Goal: Information Seeking & Learning: Check status

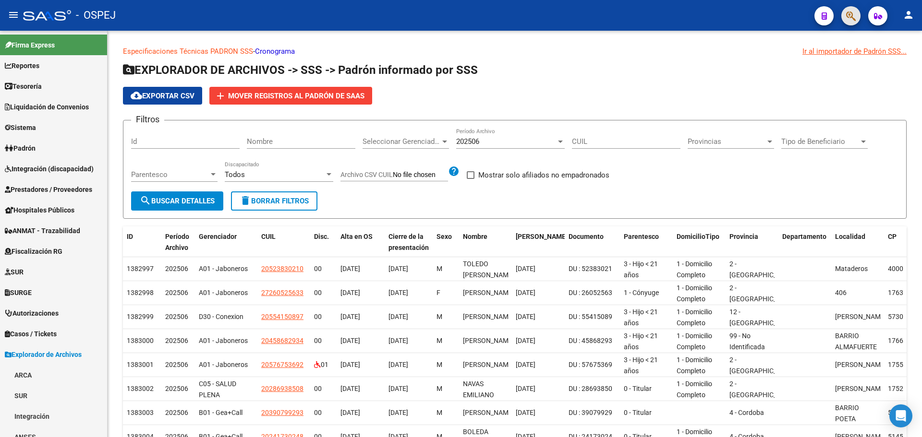
click at [855, 10] on span "button" at bounding box center [851, 16] width 10 height 20
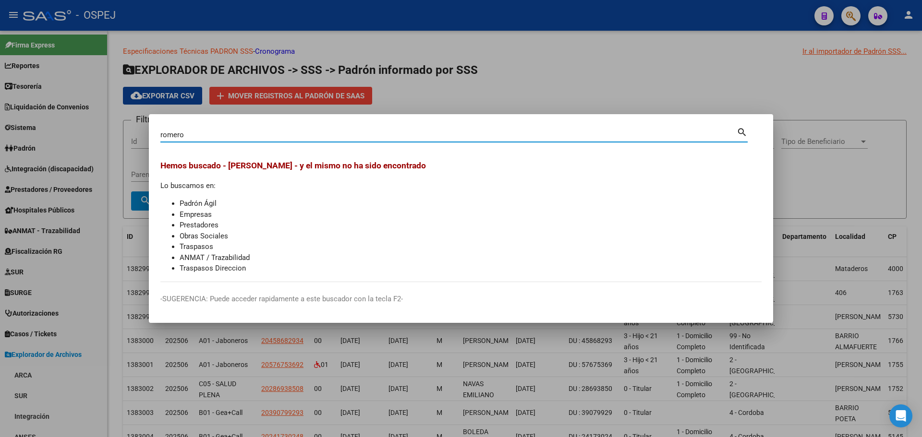
type input "romero"
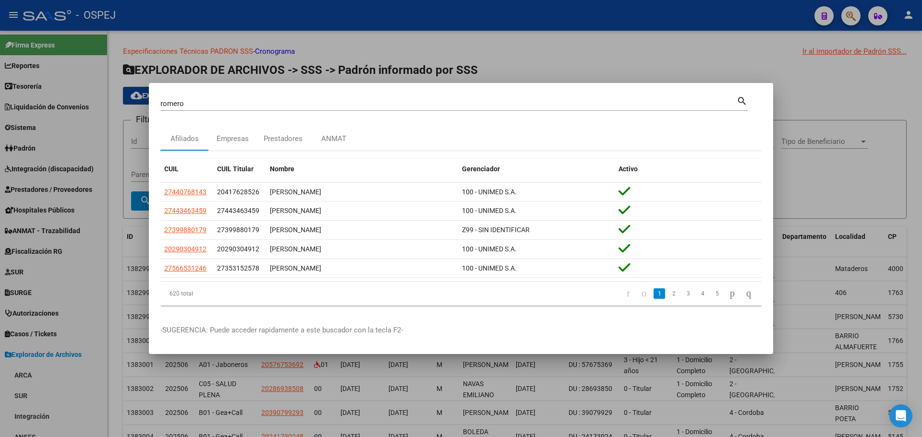
click at [284, 152] on div "CUIL CUIL Titular Nombre Gerenciador Activo 27440768143 20417628526 [PERSON_NAM…" at bounding box center [460, 232] width 601 height 162
click at [275, 170] on span "Nombre" at bounding box center [282, 169] width 24 height 8
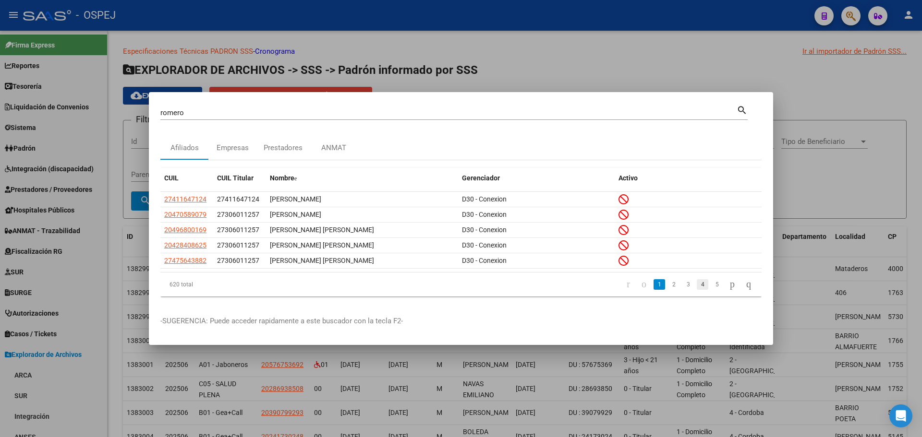
click at [697, 285] on link "4" at bounding box center [703, 284] width 12 height 11
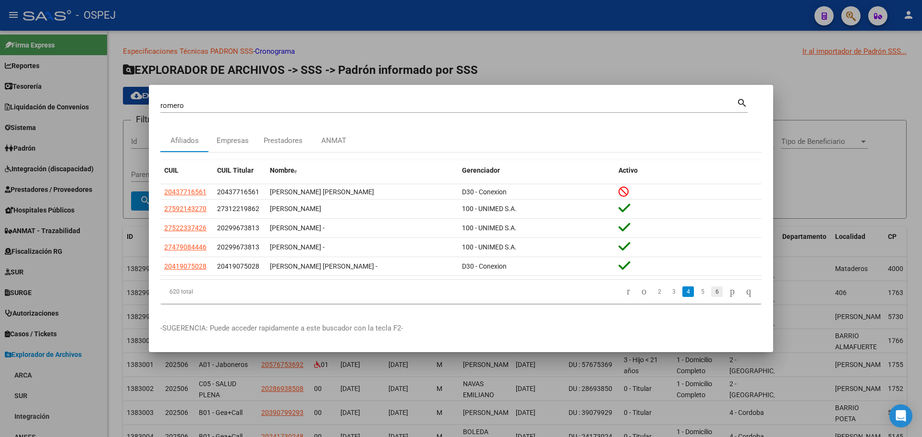
click at [711, 291] on link "6" at bounding box center [717, 292] width 12 height 11
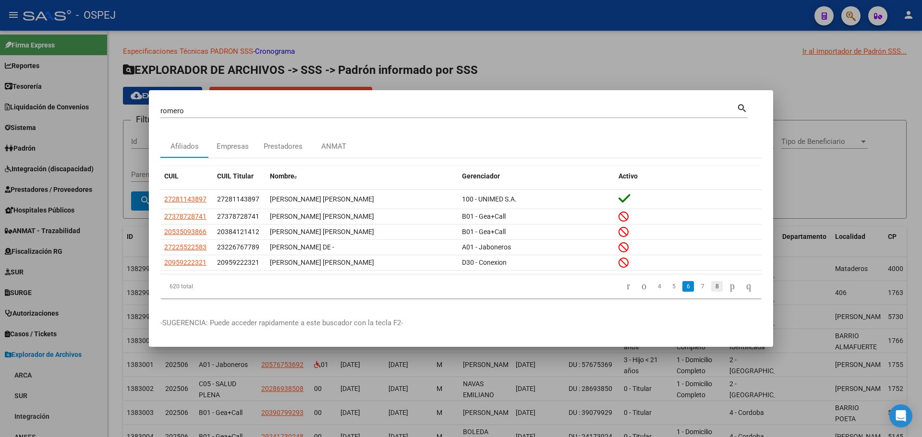
click at [711, 289] on link "8" at bounding box center [717, 286] width 12 height 11
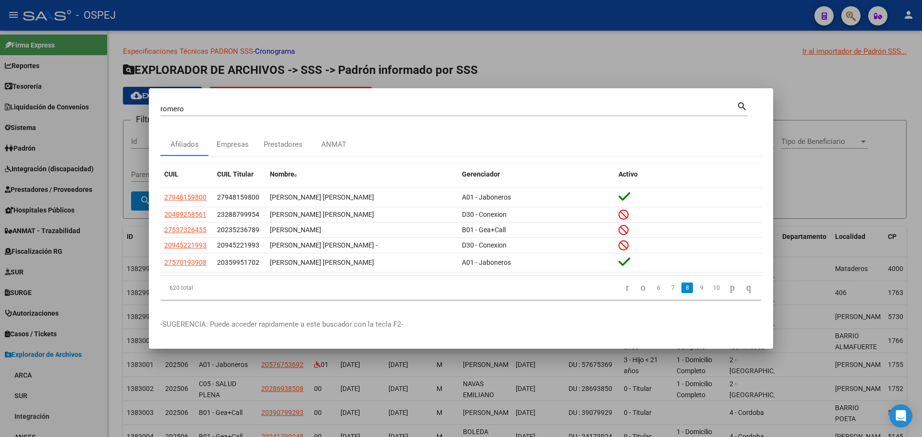
click at [710, 289] on link "10" at bounding box center [716, 288] width 12 height 11
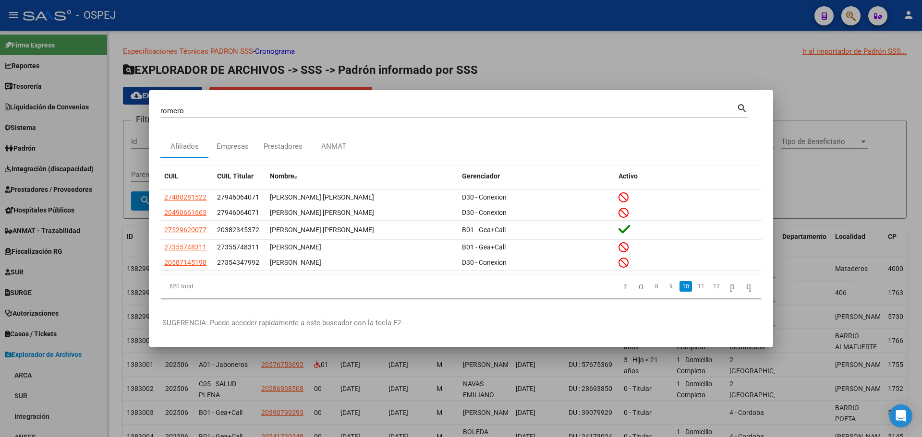
click at [710, 290] on link "12" at bounding box center [716, 286] width 12 height 11
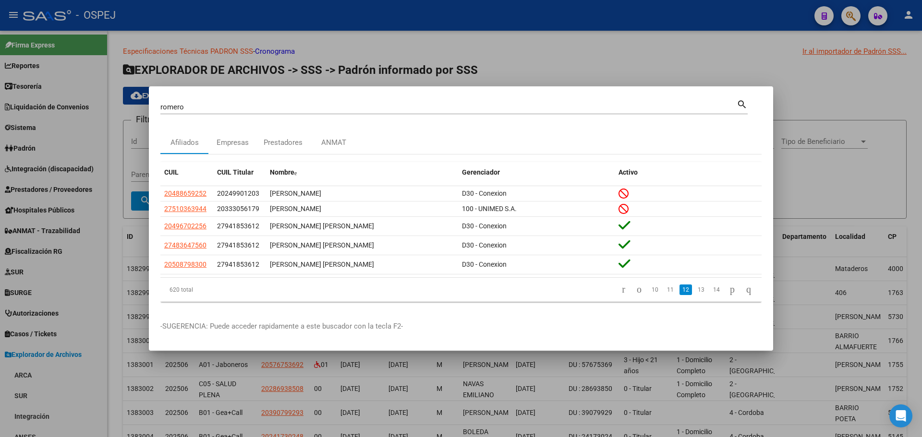
click at [710, 290] on link "14" at bounding box center [716, 290] width 12 height 11
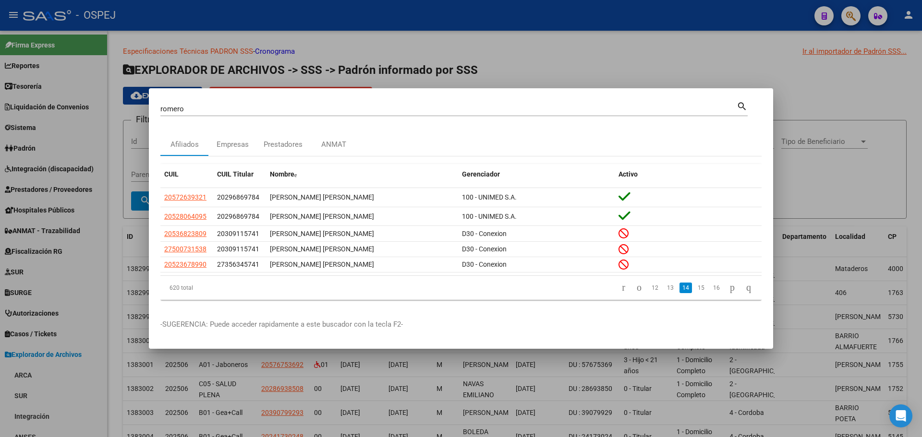
click at [710, 293] on link "16" at bounding box center [716, 288] width 12 height 11
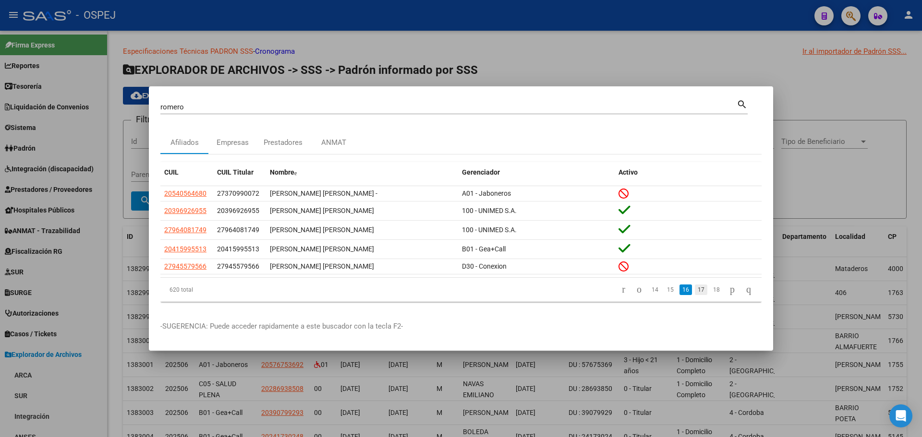
click at [695, 292] on link "17" at bounding box center [701, 290] width 12 height 11
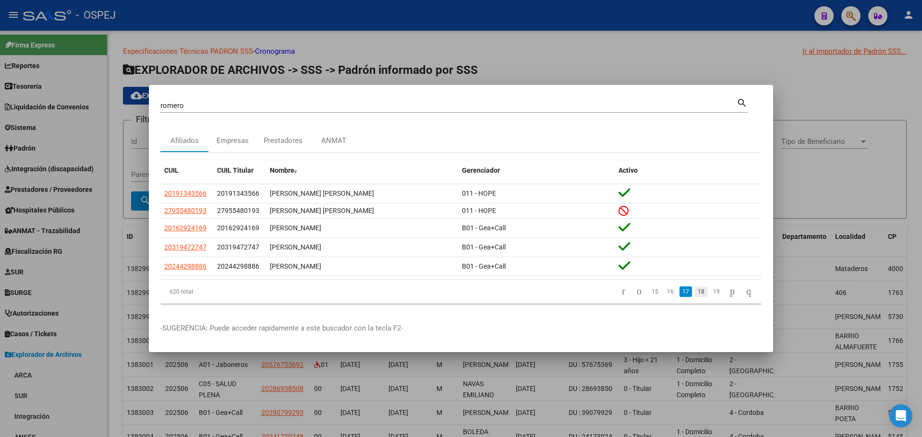
click at [695, 292] on link "18" at bounding box center [701, 292] width 12 height 11
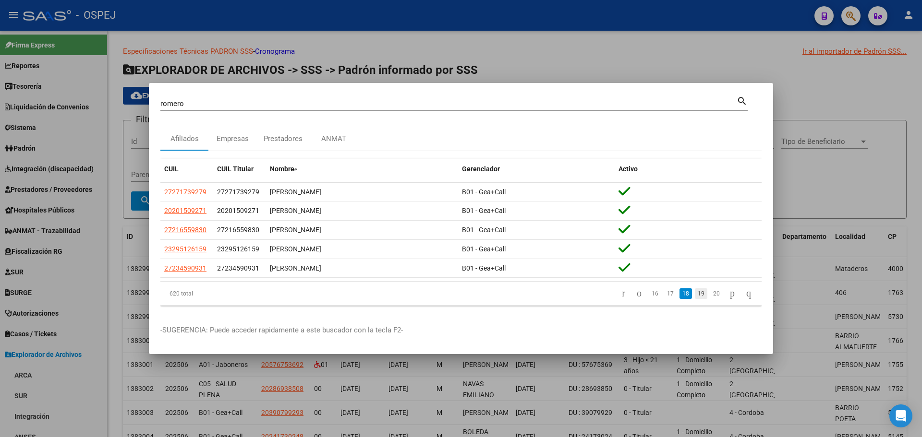
click at [696, 289] on link "19" at bounding box center [701, 294] width 12 height 11
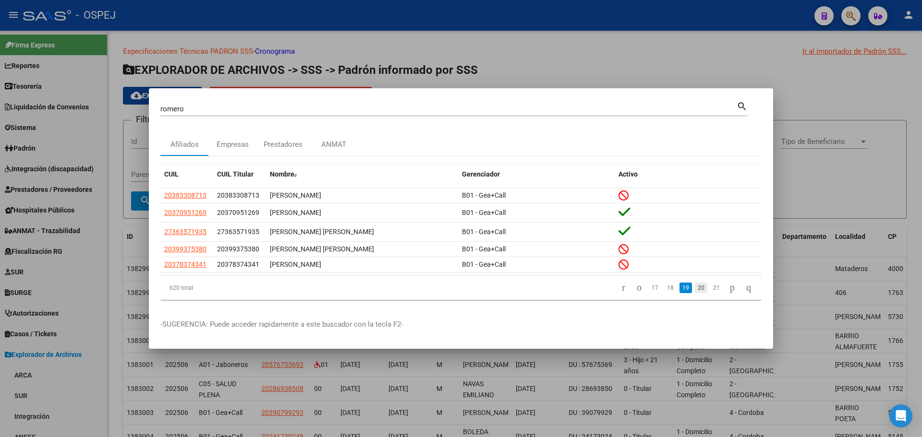
click at [695, 289] on link "20" at bounding box center [701, 288] width 12 height 11
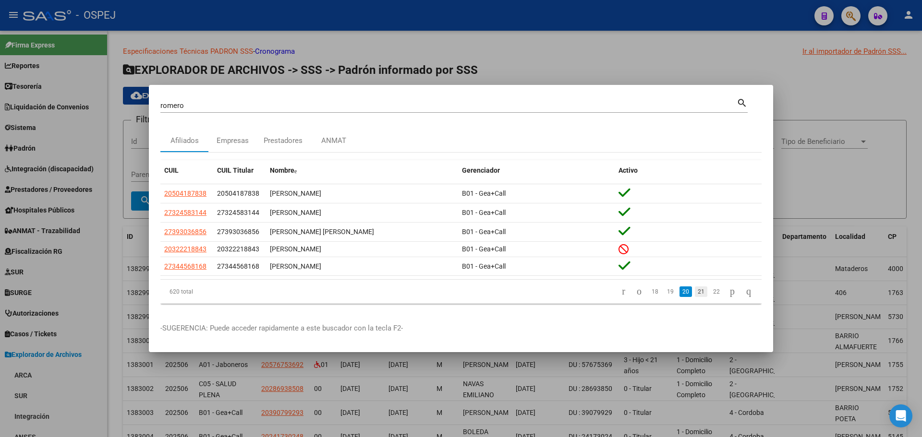
click at [695, 296] on link "21" at bounding box center [701, 292] width 12 height 11
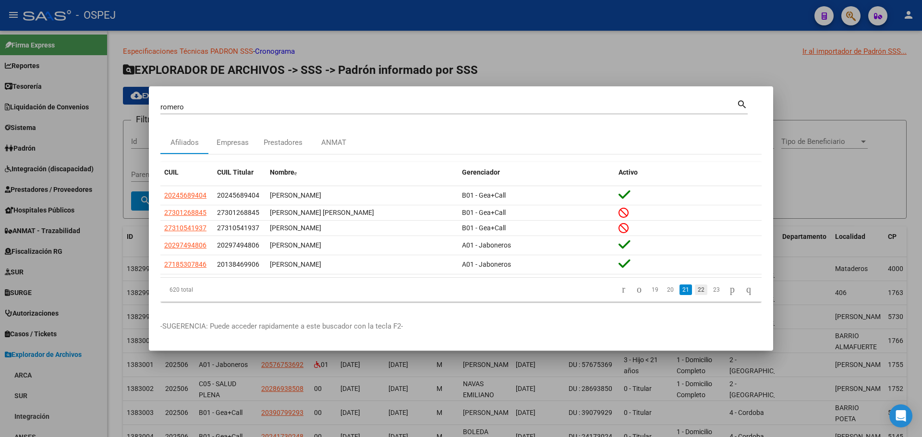
click at [697, 289] on link "22" at bounding box center [701, 290] width 12 height 11
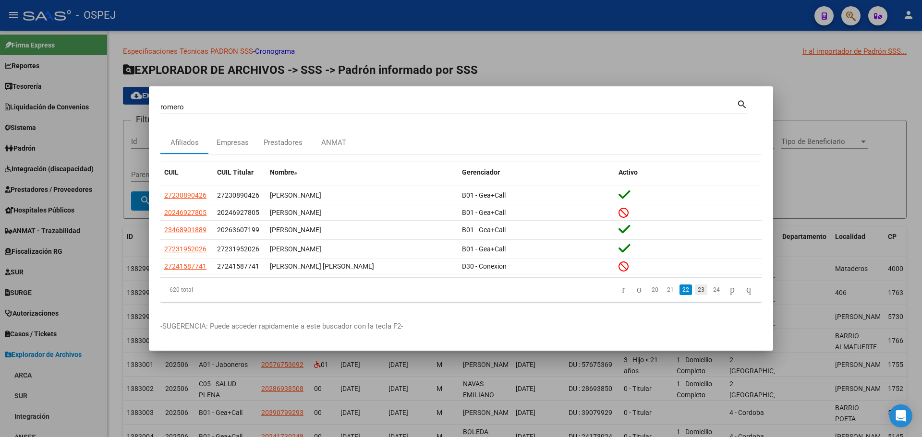
click at [695, 289] on link "23" at bounding box center [701, 290] width 12 height 11
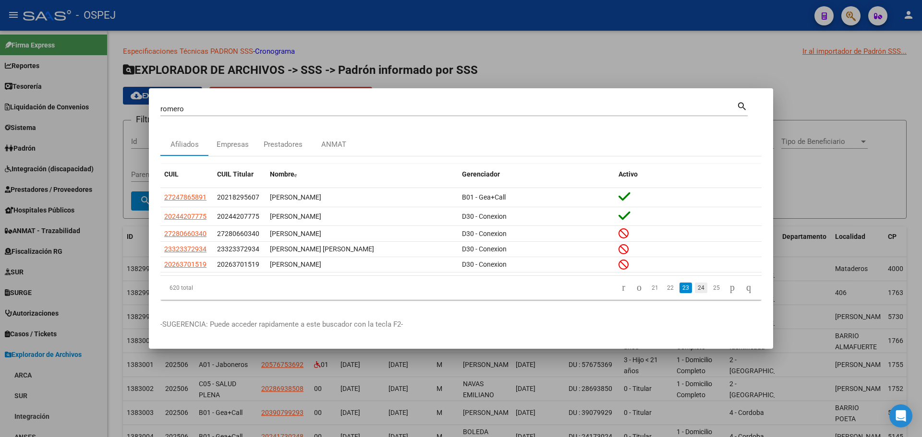
click at [695, 289] on link "24" at bounding box center [701, 288] width 12 height 11
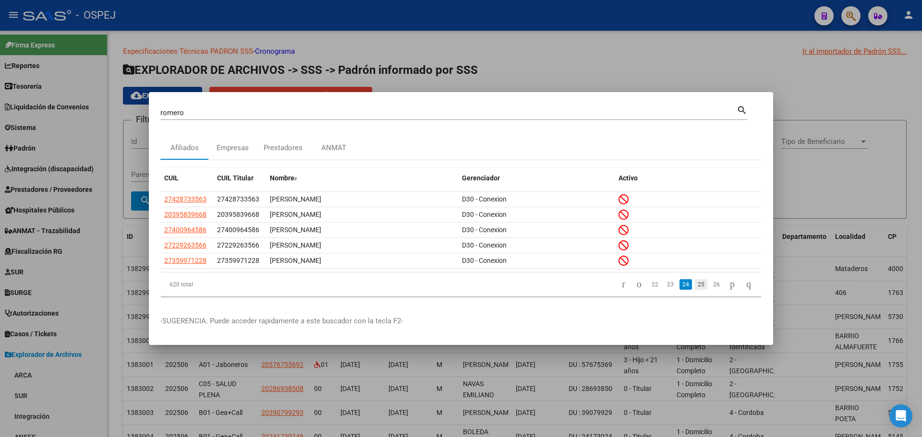
click at [695, 289] on link "25" at bounding box center [701, 284] width 12 height 11
click at [664, 285] on link "24" at bounding box center [670, 284] width 12 height 11
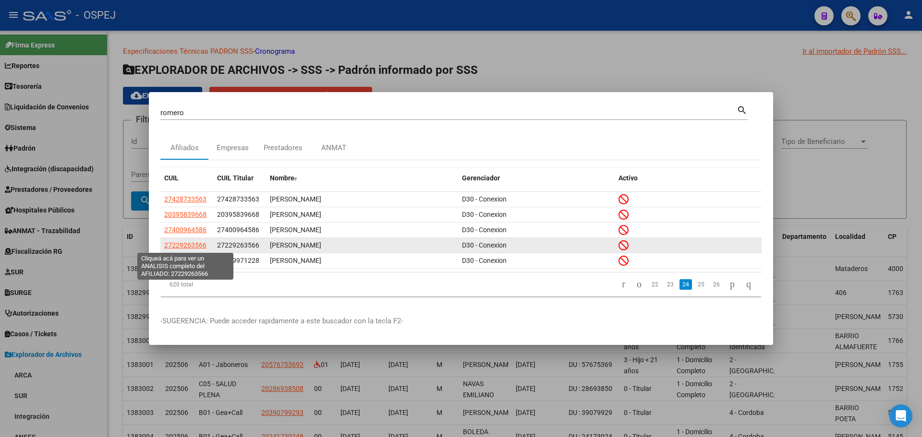
click at [173, 246] on span "27229263566" at bounding box center [185, 245] width 42 height 8
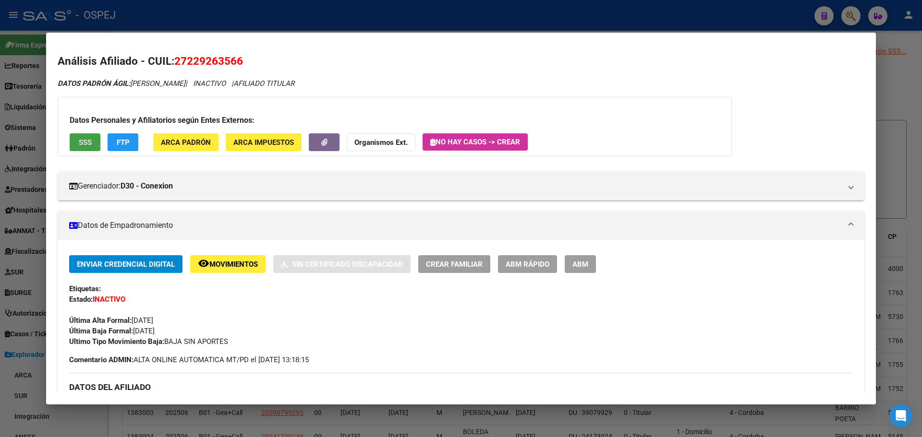
click at [93, 146] on button "SSS" at bounding box center [85, 142] width 31 height 18
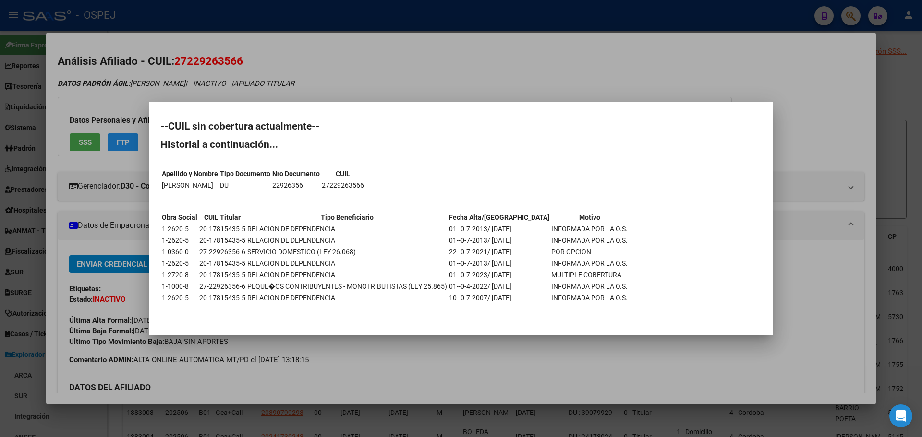
click at [393, 68] on div at bounding box center [461, 218] width 922 height 437
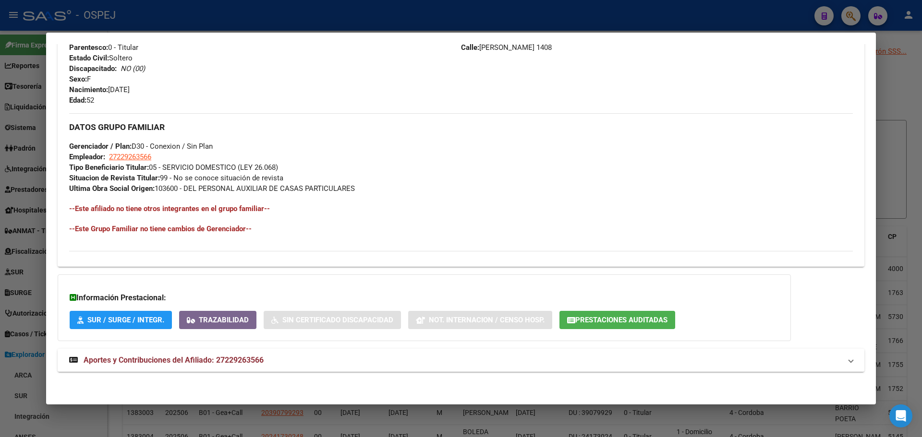
click at [210, 357] on span "Aportes y Contribuciones del Afiliado: 27229263566" at bounding box center [174, 360] width 180 height 9
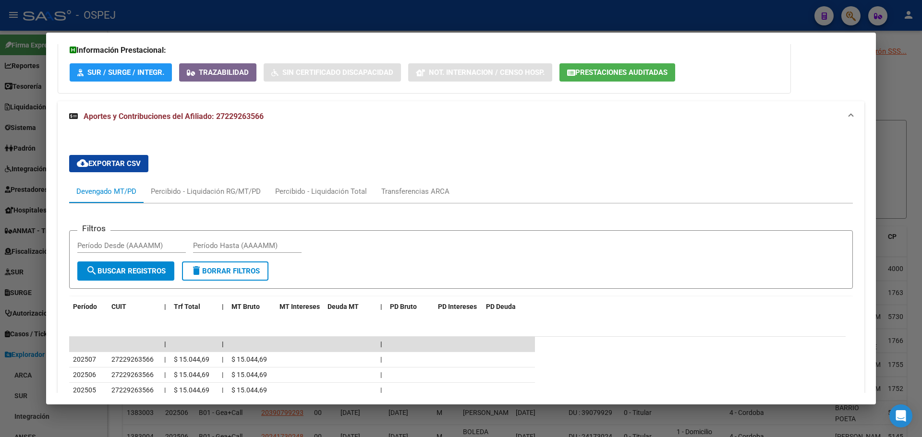
scroll to position [832, 0]
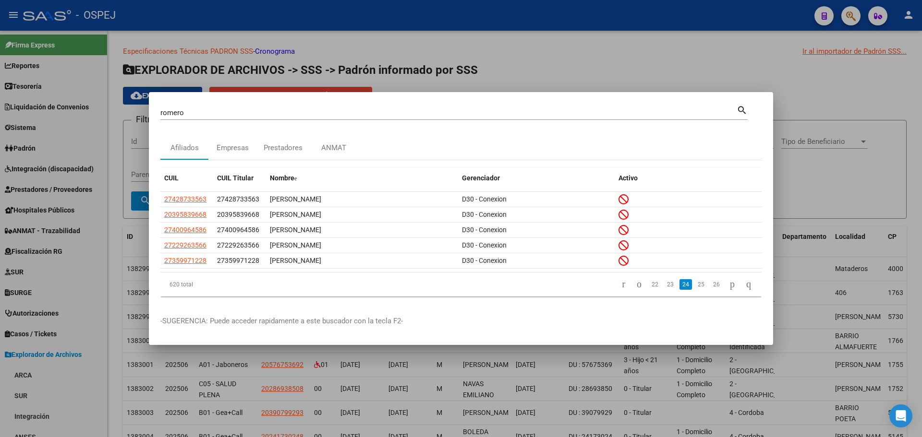
click at [230, 59] on div at bounding box center [461, 218] width 922 height 437
